Goal: Task Accomplishment & Management: Complete application form

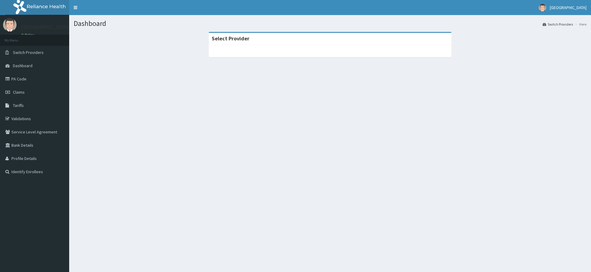
click at [24, 80] on link "PA Code" at bounding box center [34, 78] width 69 height 13
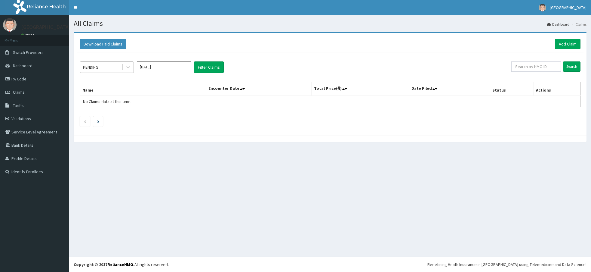
click at [120, 70] on div "PENDING" at bounding box center [101, 67] width 42 height 10
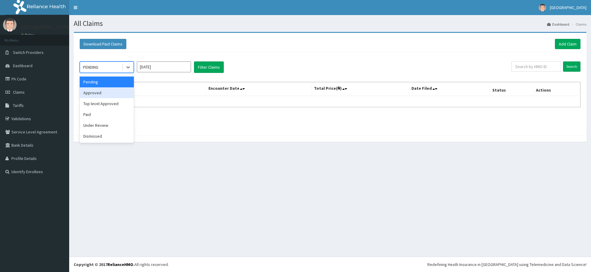
click at [95, 93] on div "Approved" at bounding box center [107, 92] width 54 height 11
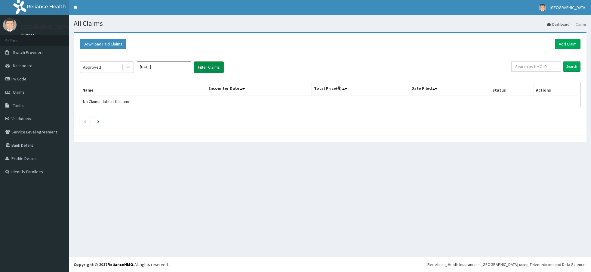
click at [201, 66] on button "Filter Claims" at bounding box center [209, 66] width 30 height 11
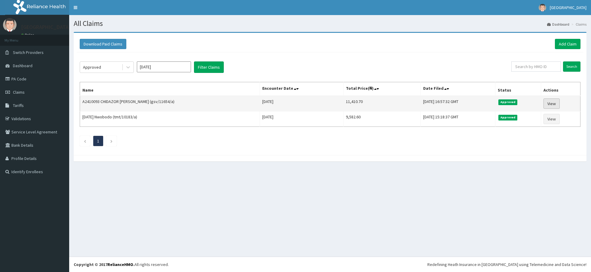
click at [557, 104] on link "View" at bounding box center [552, 103] width 16 height 10
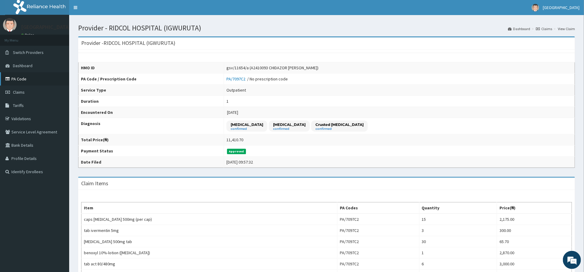
click at [20, 79] on link "PA Code" at bounding box center [34, 78] width 69 height 13
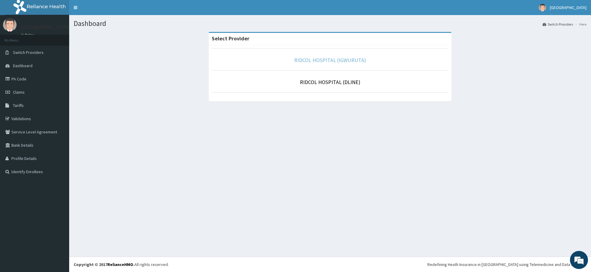
click at [339, 58] on link "RIDCOL HOSPITAL (IGWURUTA)" at bounding box center [330, 60] width 72 height 7
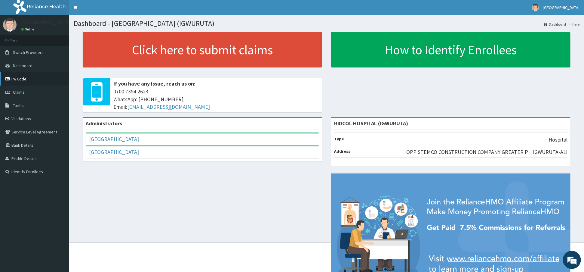
click at [25, 77] on link "PA Code" at bounding box center [34, 78] width 69 height 13
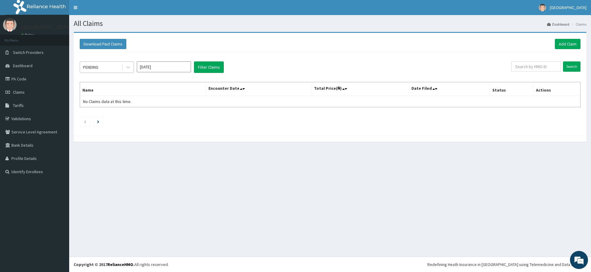
click at [116, 70] on div "PENDING" at bounding box center [101, 67] width 42 height 10
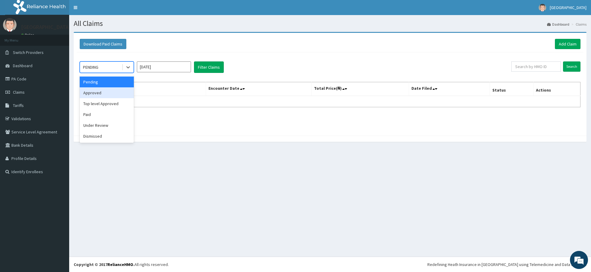
click at [94, 96] on div "Approved" at bounding box center [107, 92] width 54 height 11
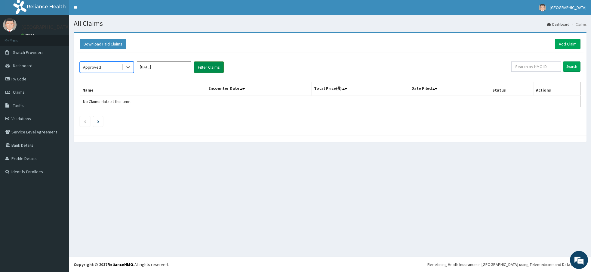
click at [208, 67] on button "Filter Claims" at bounding box center [209, 66] width 30 height 11
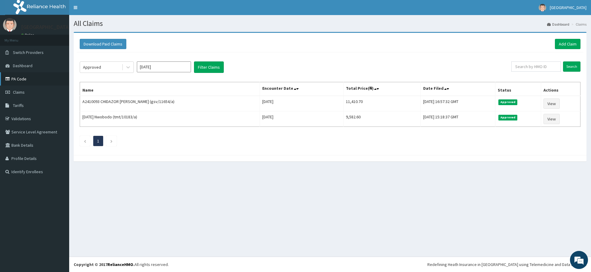
click at [24, 76] on link "PA Code" at bounding box center [34, 78] width 69 height 13
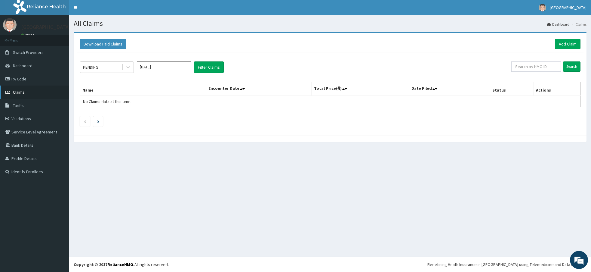
click at [31, 91] on link "Claims" at bounding box center [34, 91] width 69 height 13
click at [567, 42] on link "Add Claim" at bounding box center [568, 44] width 26 height 10
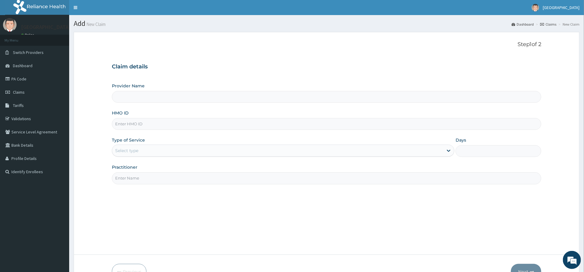
click at [131, 123] on input "HMO ID" at bounding box center [327, 124] width 430 height 12
type input "RIDCOL HOSPITAL (IGWURUTA)"
paste input "rod/10034/a"
type input "rod/10034/a"
click at [157, 151] on div "Select type" at bounding box center [277, 151] width 331 height 10
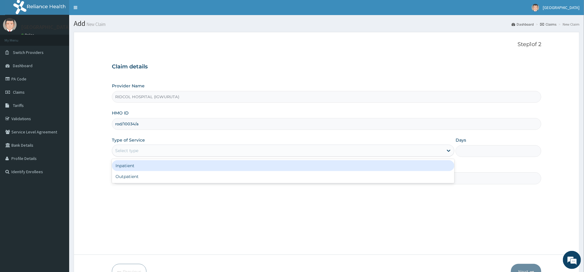
click at [146, 171] on div "Inpatient" at bounding box center [283, 165] width 343 height 11
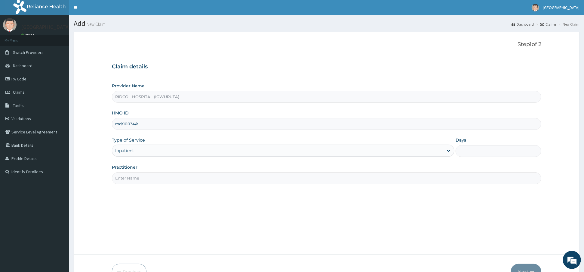
click at [158, 153] on div "Inpatient" at bounding box center [277, 151] width 331 height 10
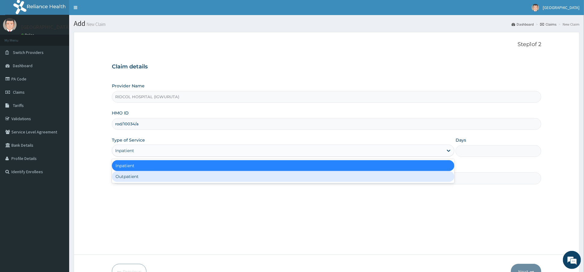
click at [152, 174] on div "Outpatient" at bounding box center [283, 176] width 343 height 11
type input "1"
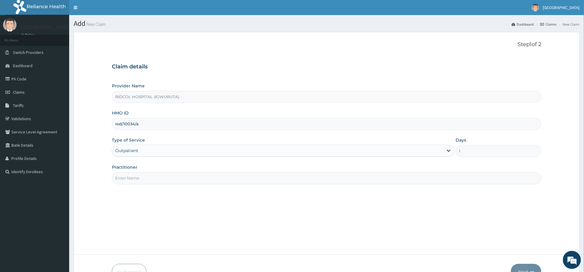
click at [161, 177] on input "Practitioner" at bounding box center [327, 178] width 430 height 12
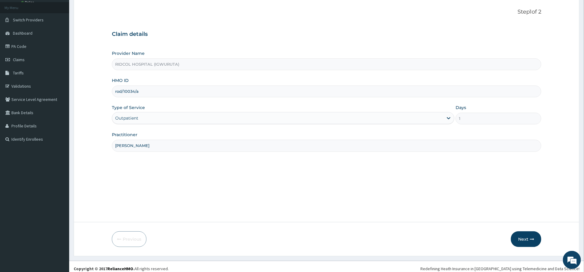
scroll to position [37, 0]
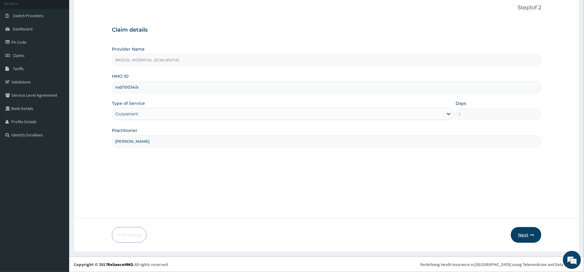
type input "dr hammed"
click at [522, 235] on button "Next" at bounding box center [526, 235] width 30 height 16
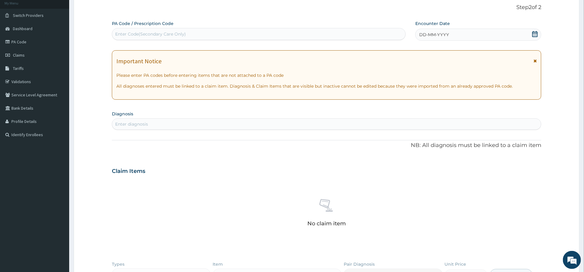
click at [180, 37] on div "Enter Code(Secondary Care Only)" at bounding box center [258, 34] width 293 height 10
paste input "PA/9B761A"
type input "PA/9B761A"
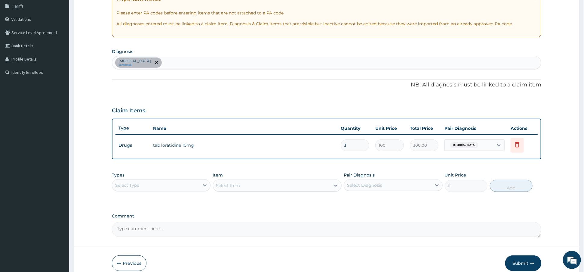
scroll to position [128, 0]
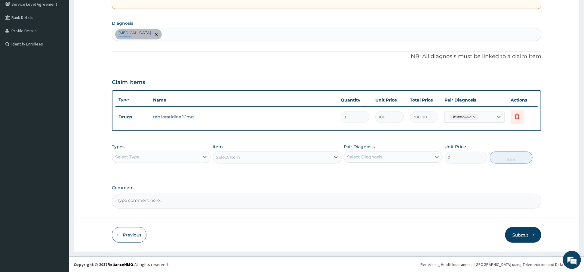
click at [527, 236] on button "Submit" at bounding box center [524, 235] width 36 height 16
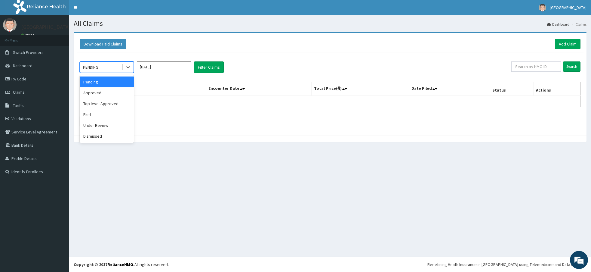
click at [114, 68] on div "PENDING" at bounding box center [101, 67] width 42 height 10
click at [95, 91] on div "Approved" at bounding box center [107, 92] width 54 height 11
click at [207, 70] on button "Filter Claims" at bounding box center [209, 66] width 30 height 11
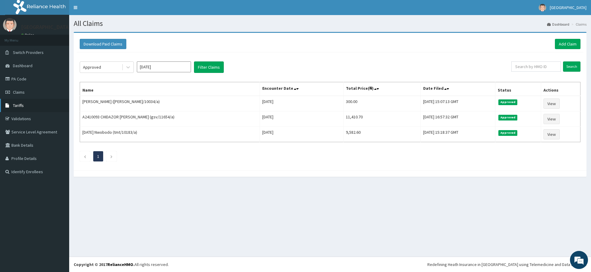
click at [32, 109] on link "Tariffs" at bounding box center [34, 105] width 69 height 13
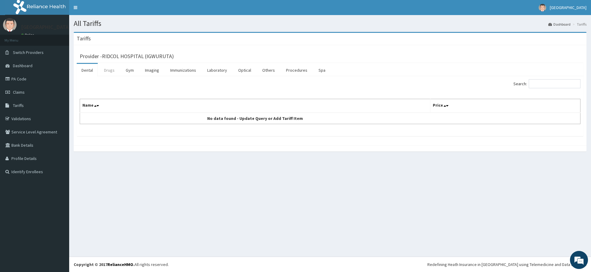
click at [109, 70] on link "Drugs" at bounding box center [109, 70] width 20 height 13
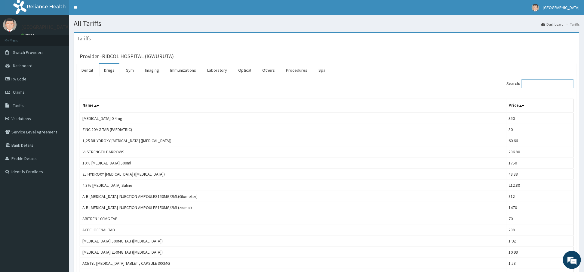
click at [537, 82] on input "Search:" at bounding box center [548, 83] width 52 height 9
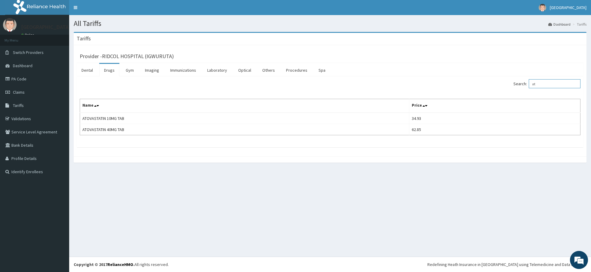
type input "a"
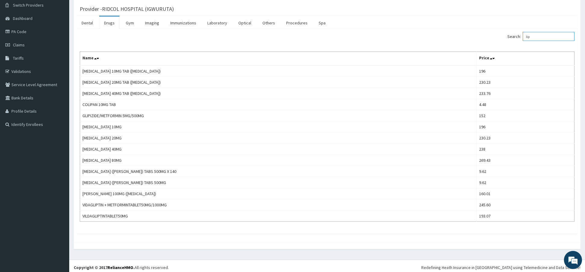
scroll to position [54, 0]
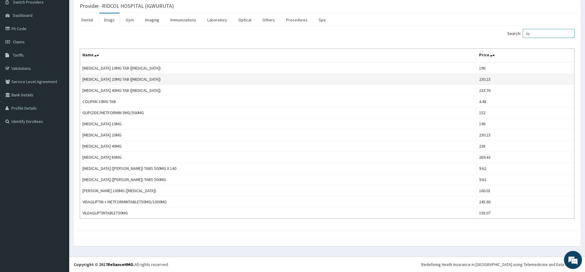
type input "lip"
drag, startPoint x: 162, startPoint y: 76, endPoint x: 82, endPoint y: 79, distance: 79.5
click at [82, 79] on td "[MEDICAL_DATA] 20MG TAB ([MEDICAL_DATA])" at bounding box center [278, 79] width 397 height 11
copy td "[MEDICAL_DATA] 20MG TAB ([MEDICAL_DATA])"
